Goal: Task Accomplishment & Management: Manage account settings

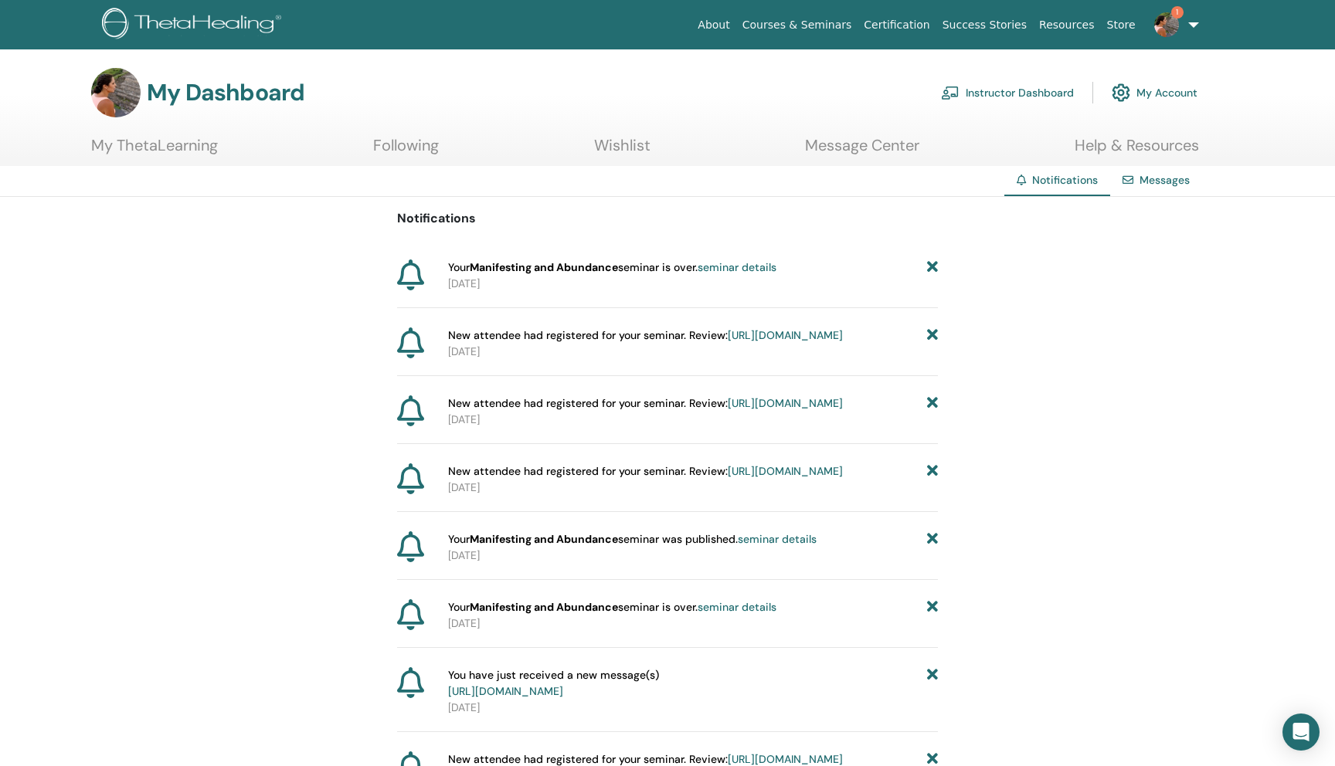
click at [934, 94] on link "Instructor Dashboard" at bounding box center [1007, 93] width 133 height 34
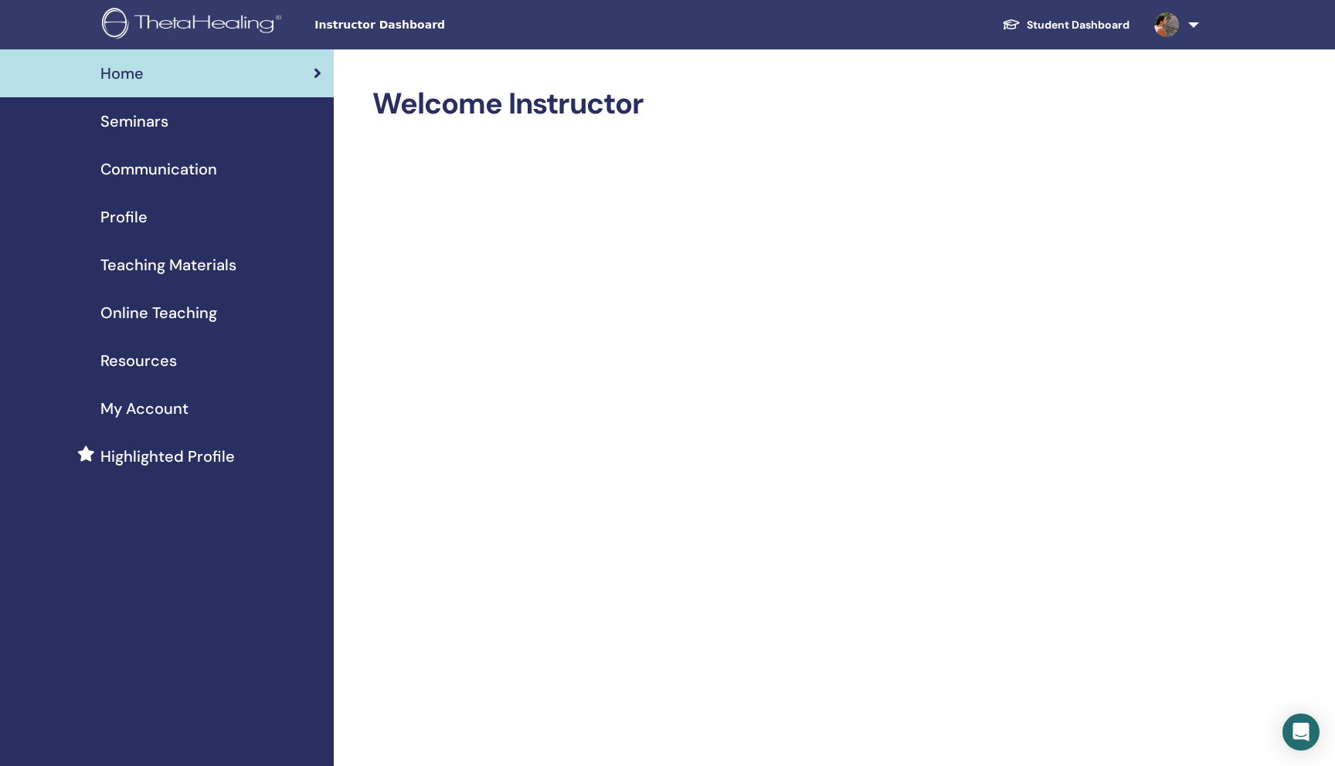
click at [178, 110] on div "Seminars" at bounding box center [166, 121] width 309 height 23
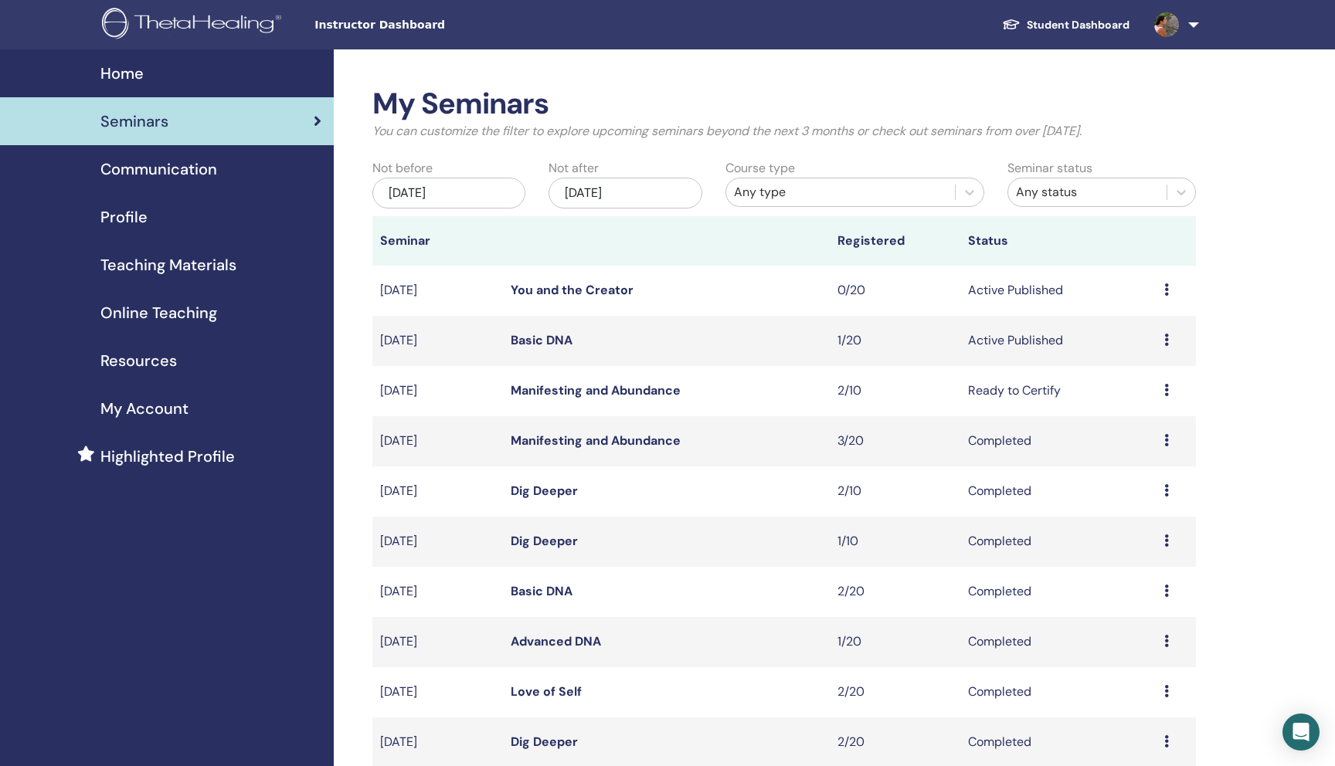
click at [1165, 391] on icon at bounding box center [1166, 390] width 5 height 12
click at [1141, 449] on link "Attendees" at bounding box center [1136, 450] width 59 height 16
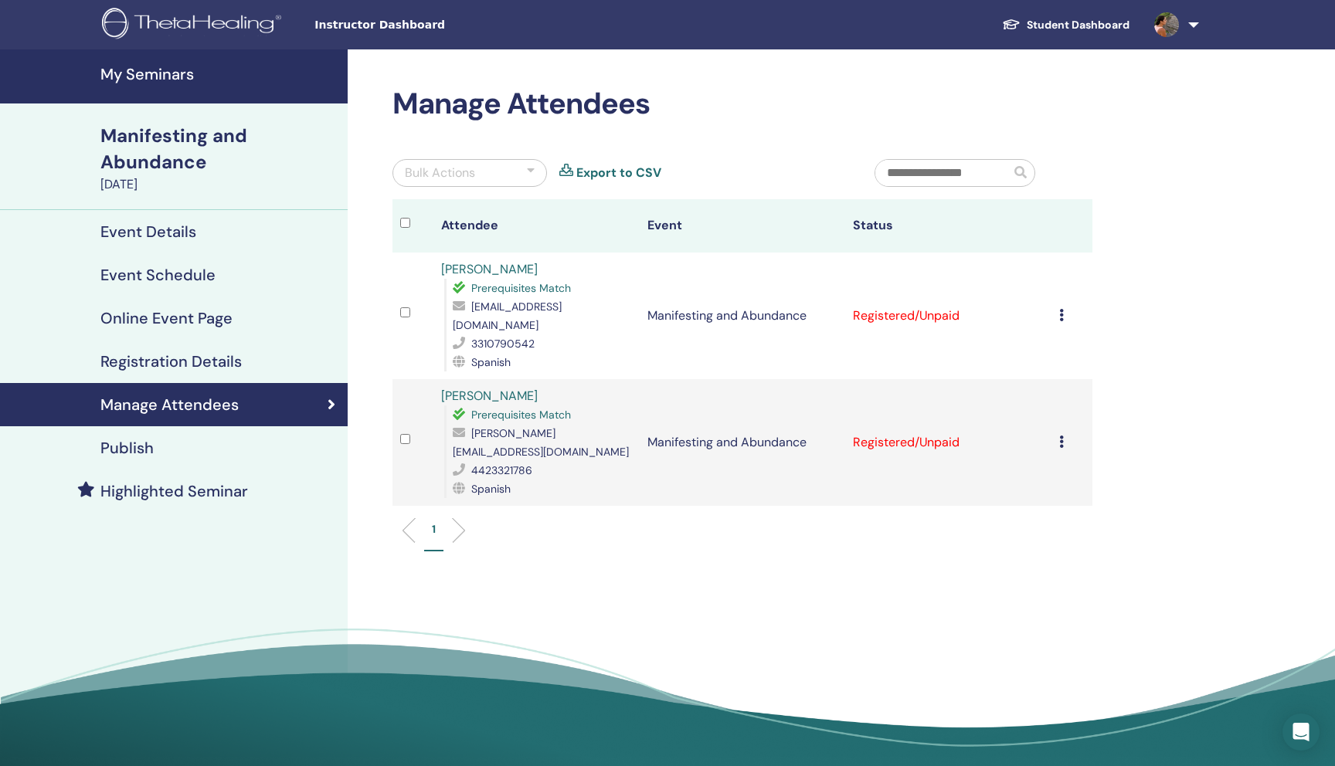
click at [1059, 307] on div "Cancel Registration Do not auto-certify Mark as Paid Mark as Unpaid Mark as Abs…" at bounding box center [1071, 316] width 25 height 19
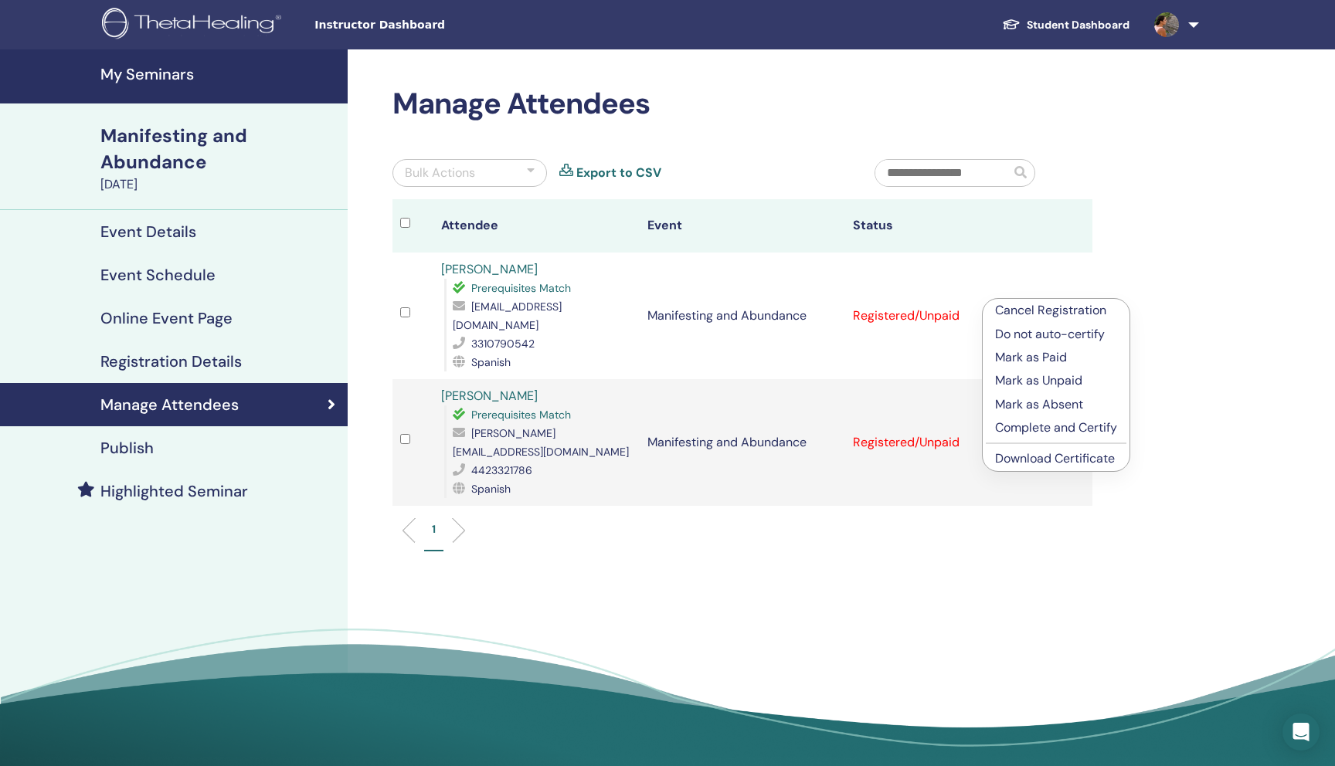
click at [1029, 424] on p "Complete and Certify" at bounding box center [1056, 428] width 122 height 19
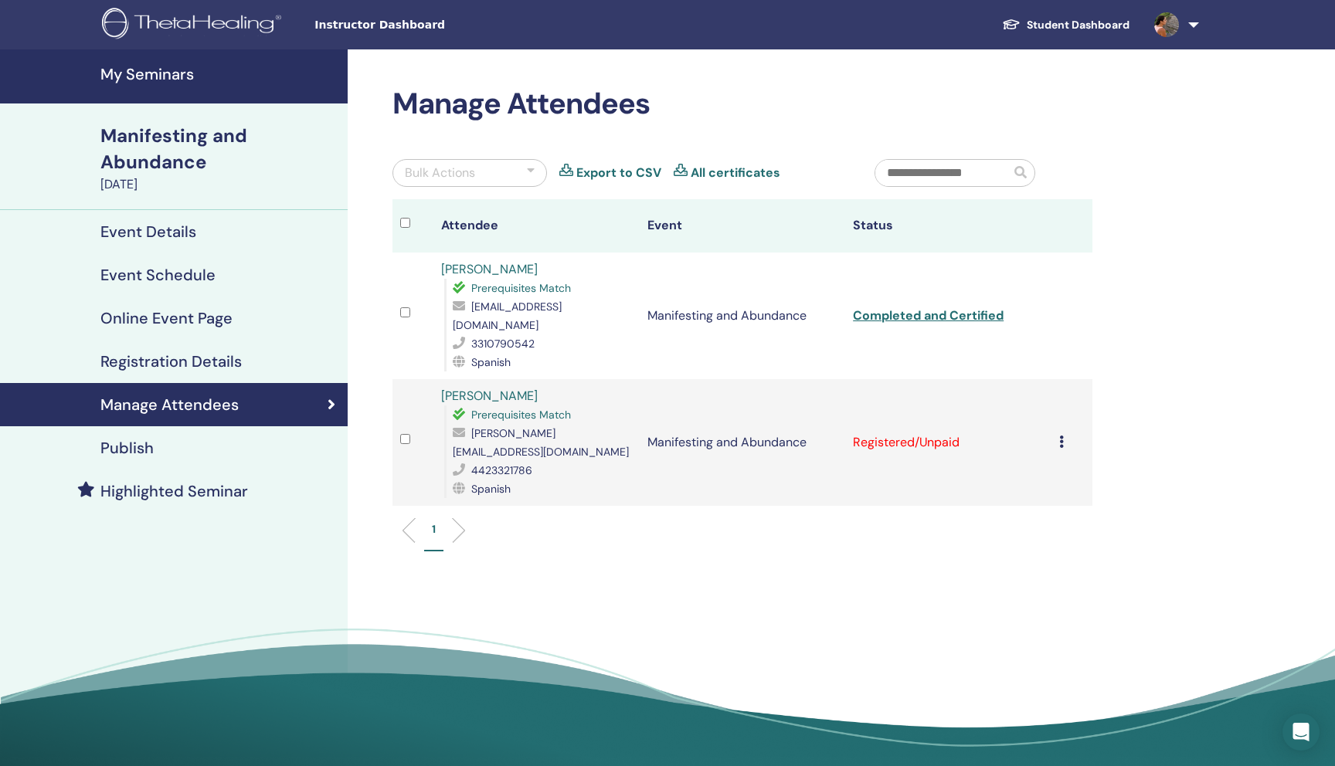
click at [1055, 416] on td "Cancel Registration Do not auto-certify Mark as Paid Mark as Unpaid Mark as Abs…" at bounding box center [1071, 442] width 41 height 127
click at [1060, 436] on icon at bounding box center [1061, 442] width 5 height 12
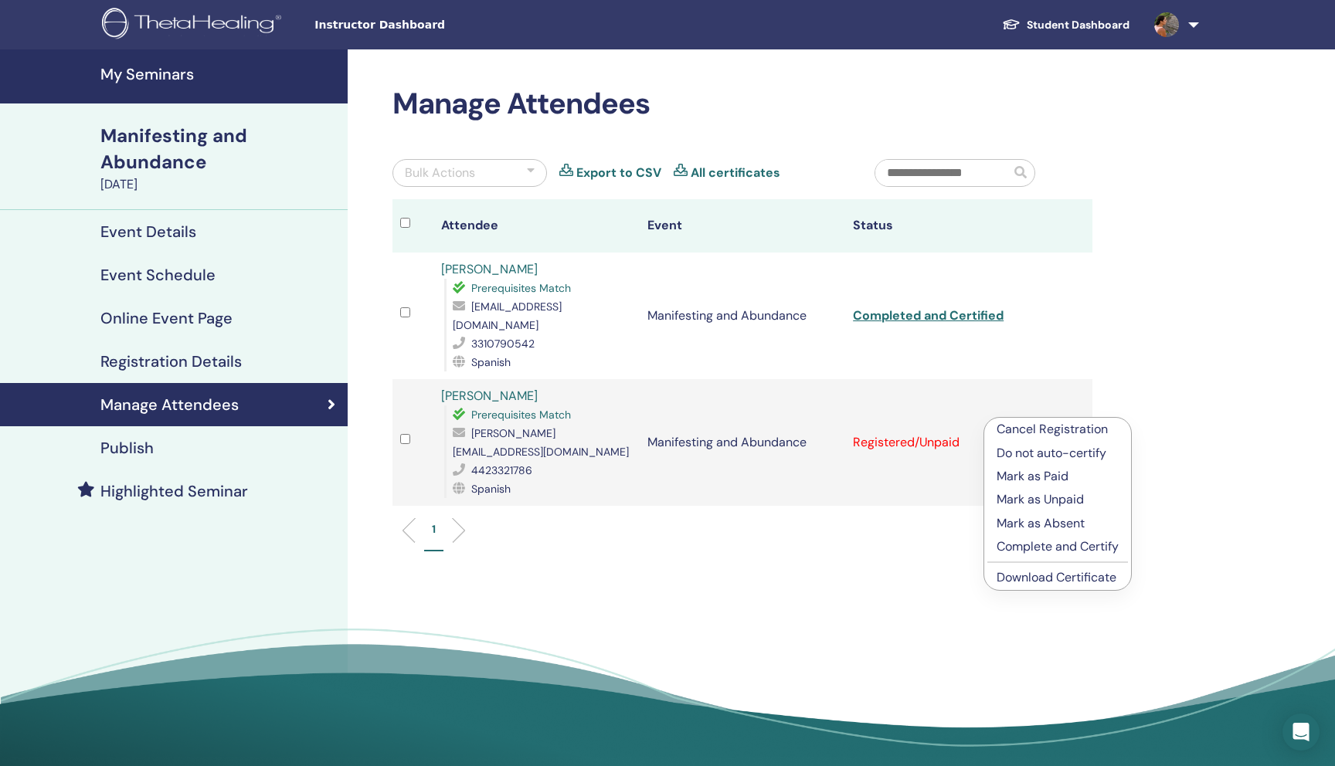
click at [1063, 541] on p "Complete and Certify" at bounding box center [1057, 547] width 122 height 19
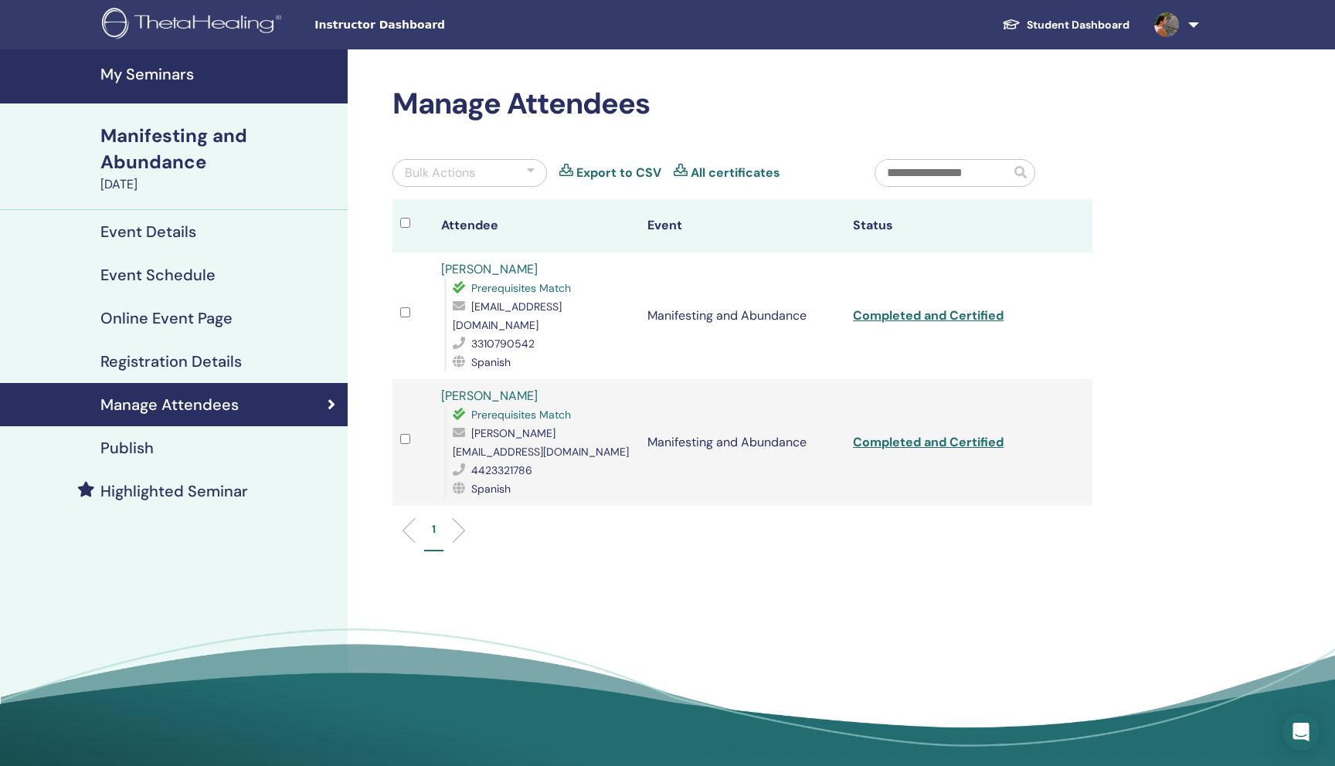
click at [686, 100] on h2 "Manage Attendees" at bounding box center [742, 104] width 700 height 36
click at [147, 226] on h4 "Event Details" at bounding box center [148, 231] width 96 height 19
